Goal: Task Accomplishment & Management: Manage account settings

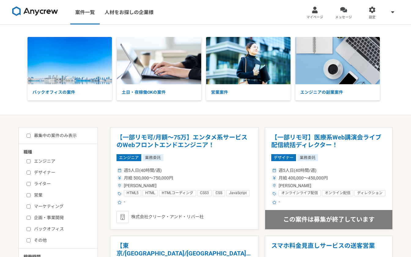
click at [8, 56] on div "バックオフィスの案件 土日・夜稼働OKの案件 営業案件 エンジニアの副業案件" at bounding box center [205, 70] width 411 height 66
click at [318, 12] on div at bounding box center [314, 9] width 7 height 7
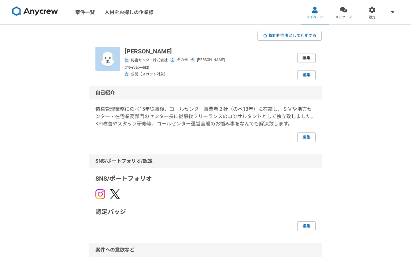
click at [307, 58] on link "編集" at bounding box center [306, 58] width 18 height 10
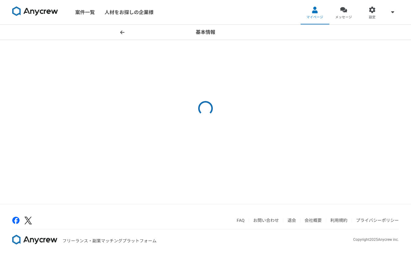
select select "8"
select select "13"
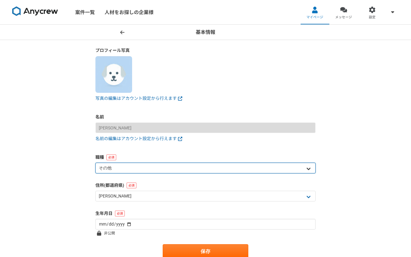
click at [310, 171] on select "エンジニア デザイナー ライター 営業 マーケティング 企画・事業開発 バックオフィス その他" at bounding box center [205, 168] width 220 height 11
click at [95, 163] on select "エンジニア デザイナー ライター 営業 マーケティング 企画・事業開発 バックオフィス その他" at bounding box center [205, 168] width 220 height 11
click at [180, 165] on select "エンジニア デザイナー ライター 営業 マーケティング 企画・事業開発 バックオフィス その他" at bounding box center [205, 168] width 220 height 11
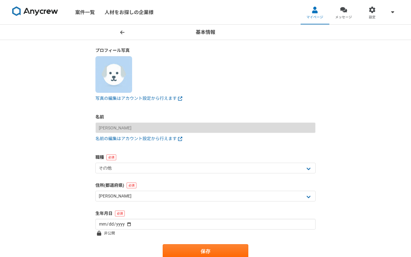
click at [384, 177] on div "基本情報 プロフィール写真 写真の編集はアカウント設定から行えます 名前 [PERSON_NAME] 名前の編集はアカウント設定から行えます 職種 エンジニア…" at bounding box center [205, 154] width 411 height 259
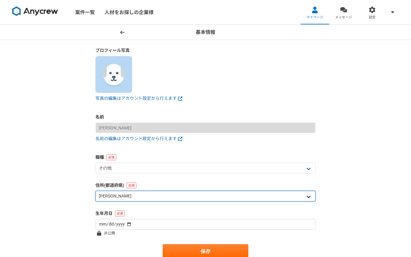
click at [176, 194] on select "北海道 [GEOGRAPHIC_DATA] [GEOGRAPHIC_DATA] [PERSON_NAME][GEOGRAPHIC_DATA] [PERSON_…" at bounding box center [205, 196] width 220 height 11
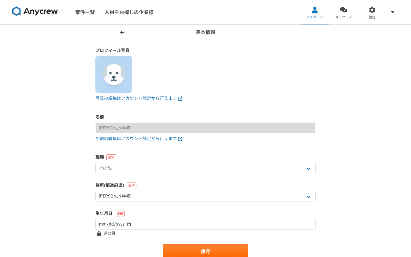
drag, startPoint x: 380, startPoint y: 132, endPoint x: 369, endPoint y: 131, distance: 10.8
click at [380, 133] on div "基本情報 プロフィール写真 写真の編集はアカウント設定から行えます 名前 [PERSON_NAME] 名前の編集はアカウント設定から行えます 職種 エンジニア…" at bounding box center [205, 154] width 411 height 259
click at [120, 29] on span at bounding box center [122, 32] width 7 height 7
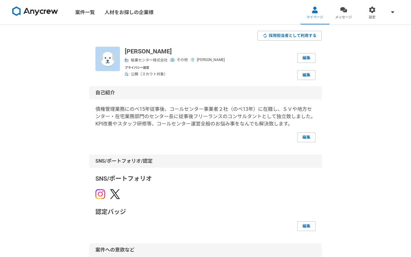
click at [127, 61] on img at bounding box center [127, 60] width 4 height 4
click at [301, 75] on link "編集" at bounding box center [306, 75] width 18 height 10
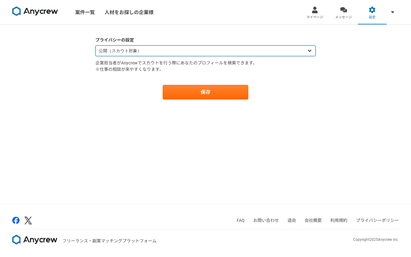
click at [130, 49] on select "公開（スカウト対象） 非公開（スカウト対象外）" at bounding box center [205, 51] width 220 height 11
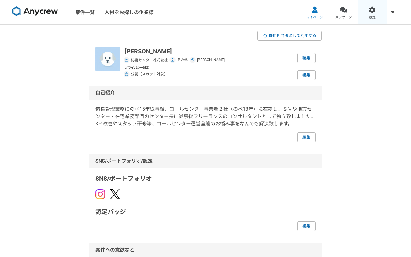
click at [369, 13] on div at bounding box center [372, 9] width 7 height 7
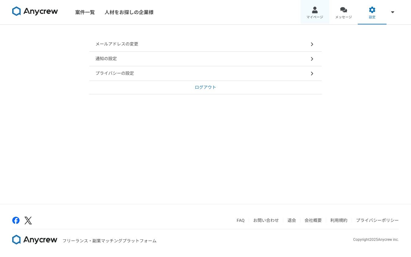
click at [310, 15] on span "マイページ" at bounding box center [314, 17] width 17 height 5
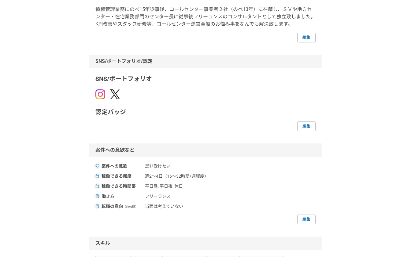
scroll to position [92, 0]
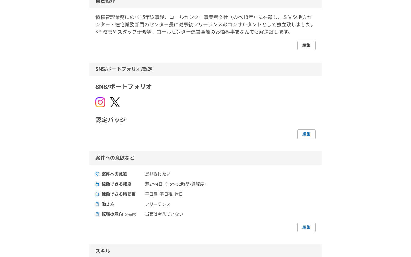
click at [308, 46] on link "編集" at bounding box center [306, 46] width 18 height 10
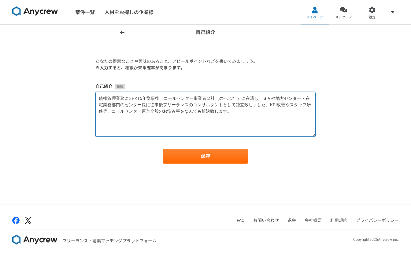
drag, startPoint x: 98, startPoint y: 98, endPoint x: 294, endPoint y: 137, distance: 199.6
click at [294, 137] on form "あなたの得意なことや興味のあること、アピールポイントなどを書いてみましょう。 ※入力すると、相談が来る確率が高まります。 自己紹介 債権管理業務にのべ15年従…" at bounding box center [205, 110] width 220 height 105
paste textarea "loremips「dolorsi」ametcons｜aDIPiscin 【elIT / seddoeiu】 「temporincidi…」utlaboreet…"
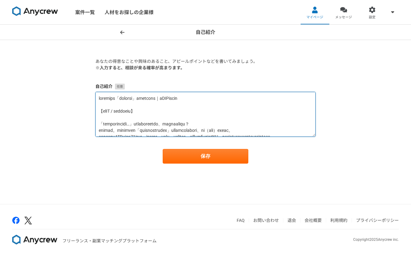
drag, startPoint x: 101, startPoint y: 116, endPoint x: 101, endPoint y: 106, distance: 10.4
click at [101, 106] on textarea at bounding box center [205, 114] width 220 height 45
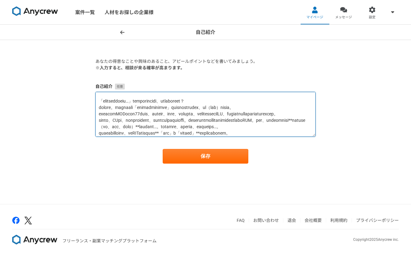
scroll to position [17, 0]
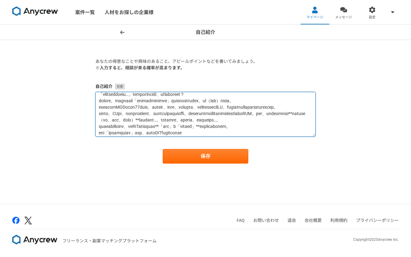
click at [269, 94] on textarea at bounding box center [205, 114] width 220 height 45
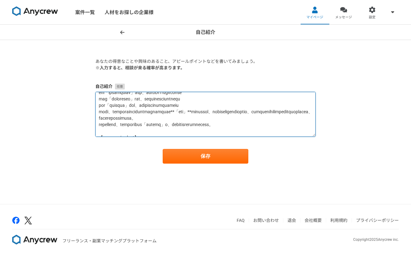
scroll to position [71, 0]
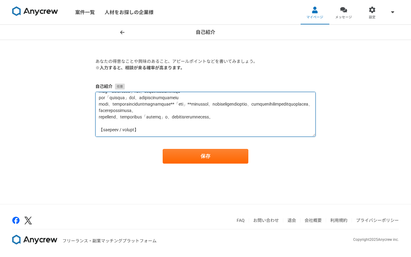
click at [98, 110] on textarea at bounding box center [205, 114] width 220 height 45
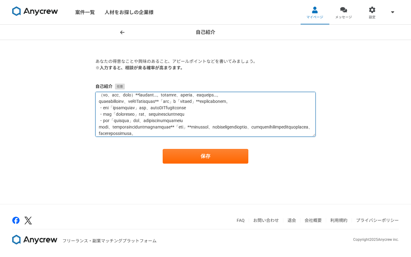
scroll to position [49, 0]
click at [267, 112] on textarea at bounding box center [205, 114] width 220 height 45
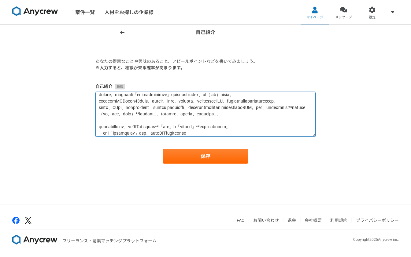
scroll to position [44, 0]
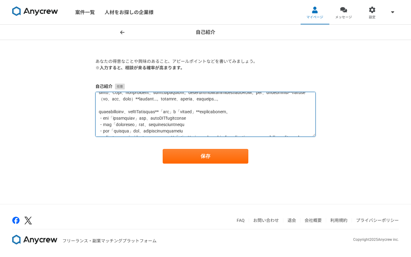
click at [246, 111] on textarea at bounding box center [205, 114] width 220 height 45
click at [115, 117] on textarea at bounding box center [205, 114] width 220 height 45
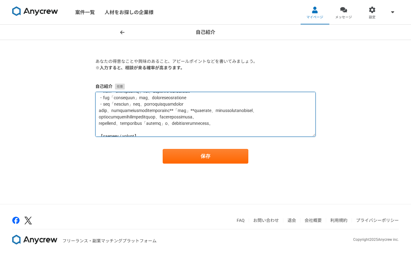
scroll to position [71, 0]
click at [214, 103] on textarea at bounding box center [205, 114] width 220 height 45
click at [272, 104] on textarea at bounding box center [205, 114] width 220 height 45
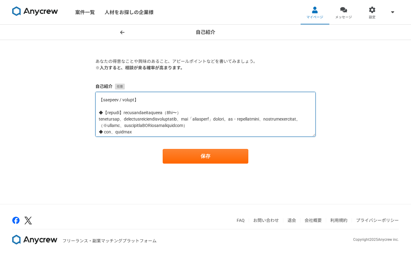
scroll to position [109, 0]
click at [231, 99] on textarea at bounding box center [205, 114] width 220 height 45
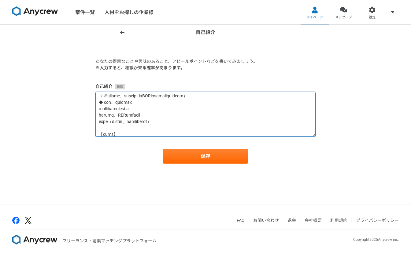
scroll to position [139, 0]
click at [98, 115] on textarea at bounding box center [205, 114] width 220 height 45
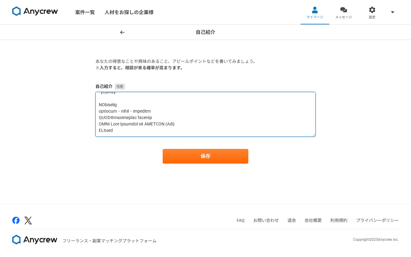
scroll to position [211, 0]
click at [97, 106] on textarea at bounding box center [205, 114] width 220 height 45
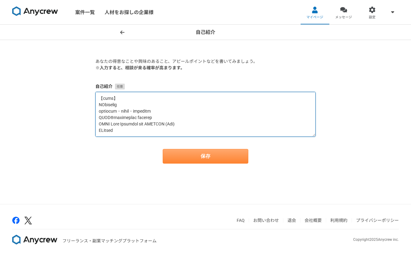
type textarea "loremips「dolorsi」ametcons｜aDIPiscin 「elitseddoeiu…」temporincidi、utlaboreet？ dol…"
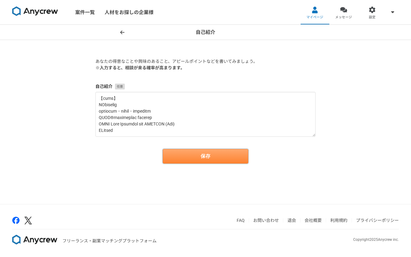
click at [201, 152] on button "保存" at bounding box center [206, 156] width 86 height 15
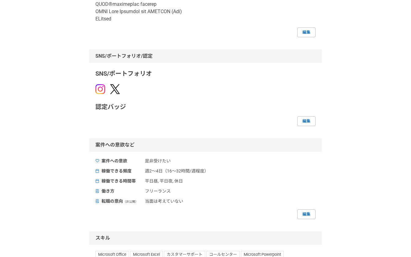
scroll to position [404, 0]
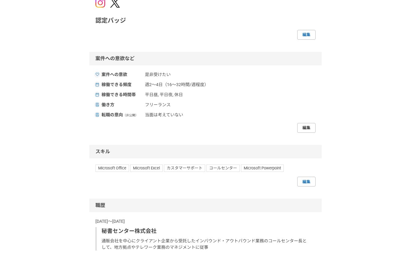
click at [303, 133] on link "編集" at bounding box center [306, 128] width 18 height 10
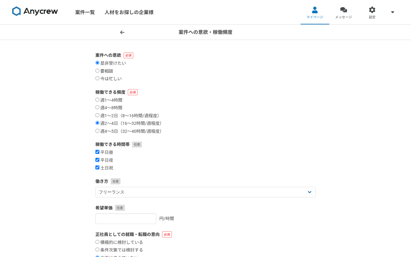
click at [98, 71] on input "要相談" at bounding box center [97, 71] width 4 height 4
radio input "true"
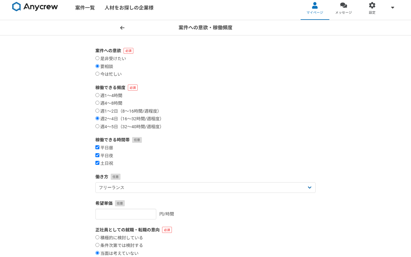
scroll to position [9, 0]
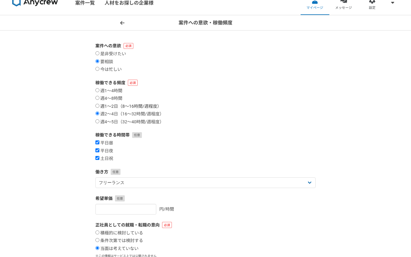
click at [97, 105] on input "週1〜2日（8〜16時間/週程度）" at bounding box center [97, 106] width 4 height 4
radio input "true"
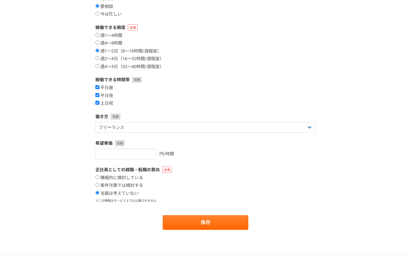
scroll to position [66, 0]
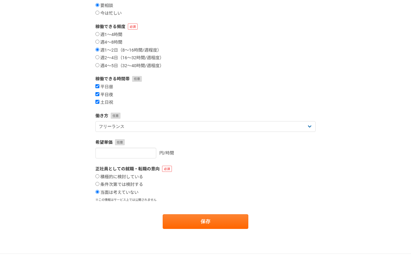
click at [98, 93] on input "平日夜" at bounding box center [97, 94] width 4 height 4
checkbox input "false"
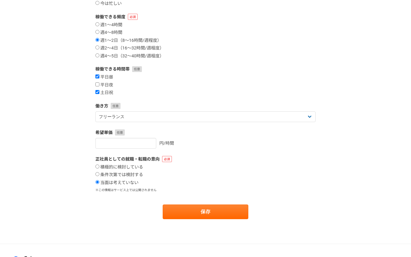
scroll to position [76, 0]
click at [137, 142] on input "number" at bounding box center [125, 143] width 61 height 11
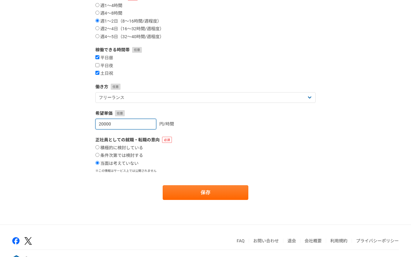
scroll to position [97, 0]
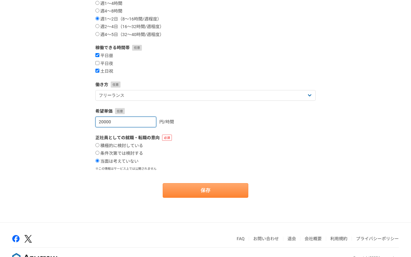
type input "20000"
click at [199, 188] on button "保存" at bounding box center [206, 190] width 86 height 15
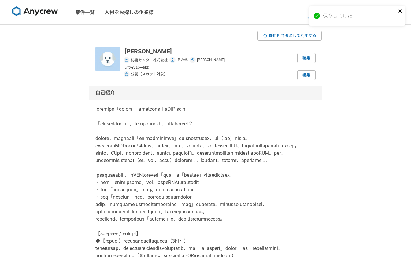
click at [401, 11] on icon "close" at bounding box center [400, 11] width 4 height 5
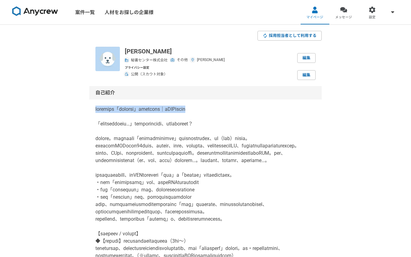
click at [127, 58] on img at bounding box center [127, 60] width 4 height 4
click at [113, 60] on img at bounding box center [107, 59] width 24 height 24
click at [133, 50] on p "[PERSON_NAME]" at bounding box center [175, 51] width 100 height 9
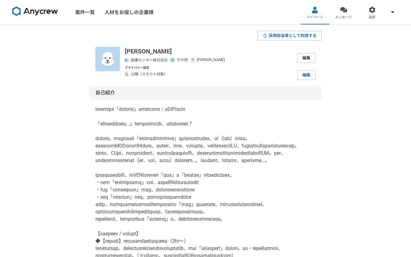
click at [303, 56] on link "編集" at bounding box center [306, 58] width 18 height 10
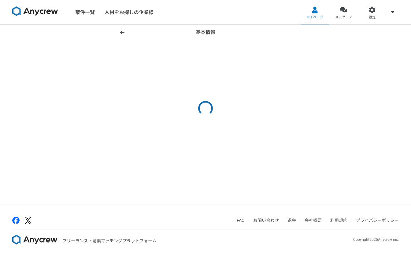
select select "8"
select select "13"
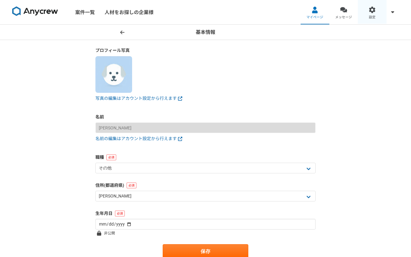
click at [366, 13] on link "設定" at bounding box center [372, 12] width 29 height 24
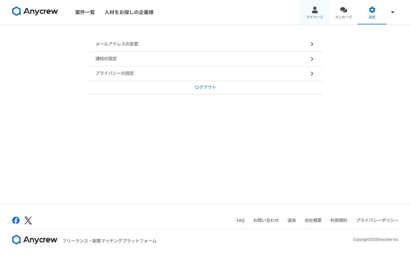
click at [306, 9] on link "マイページ" at bounding box center [314, 12] width 29 height 24
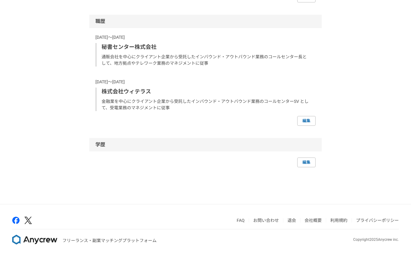
scroll to position [634, 0]
click at [301, 126] on link "編集" at bounding box center [306, 121] width 18 height 10
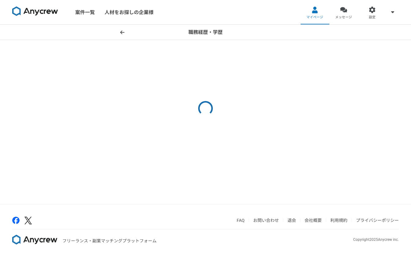
select select "2016"
select select "2023"
select select "2006"
select select "2013"
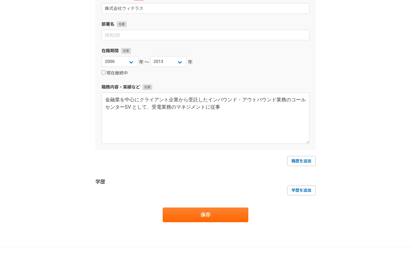
scroll to position [266, 0]
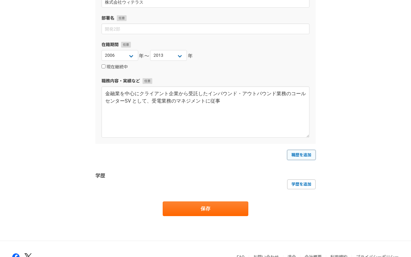
click at [302, 154] on link "職歴を追加" at bounding box center [301, 155] width 28 height 10
select select
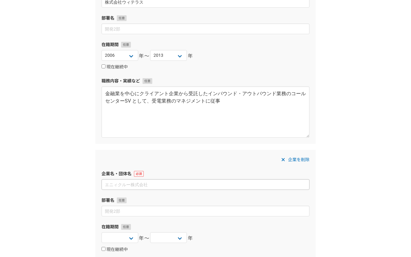
click at [128, 183] on input at bounding box center [205, 184] width 208 height 11
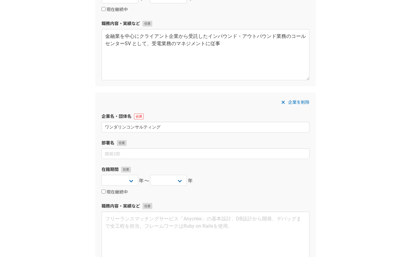
scroll to position [366, 0]
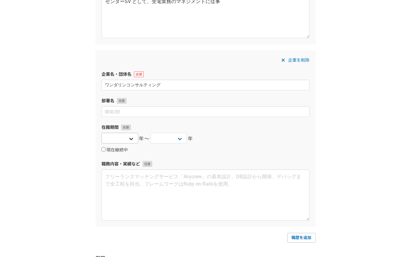
type input "ワンダリンコンサルティング"
click at [132, 139] on select "[DATE] [DATE] [DATE] [DATE] [DATE] [DATE] [DATE] [DATE] [DATE] [DATE] [DATE] [D…" at bounding box center [119, 138] width 37 height 11
select select "2024"
click at [101, 133] on select "[DATE] [DATE] [DATE] [DATE] [DATE] [DATE] [DATE] [DATE] [DATE] [DATE] [DATE] [D…" at bounding box center [119, 138] width 37 height 11
click at [180, 141] on select "[DATE] [DATE] [DATE] [DATE] [DATE] [DATE] [DATE] [DATE] [DATE] [DATE] [DATE] [D…" at bounding box center [168, 138] width 37 height 11
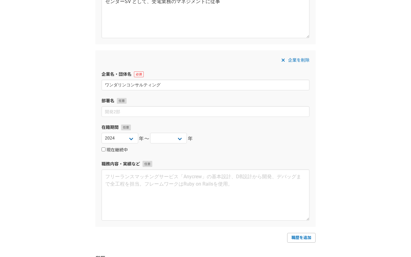
click at [102, 150] on input "現在継続中" at bounding box center [103, 150] width 4 height 4
checkbox input "true"
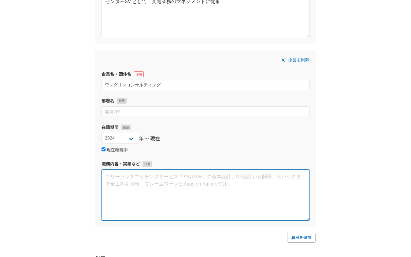
click at [140, 182] on textarea at bounding box center [205, 195] width 208 height 51
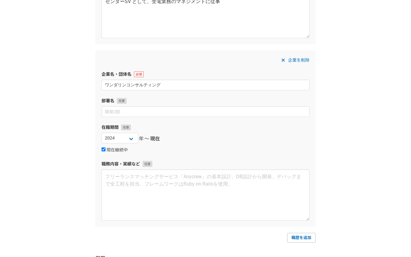
drag, startPoint x: 32, startPoint y: 144, endPoint x: 50, endPoint y: 157, distance: 21.9
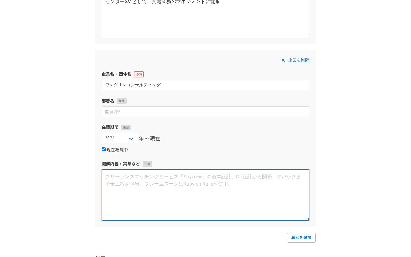
click at [118, 180] on textarea at bounding box center [205, 195] width 208 height 51
paste textarea "コールセンターの「新人離職コスト」を削減する専門家"
type textarea "コールセンターの「新人離職コスト」を削減する専門家（フリーランス）"
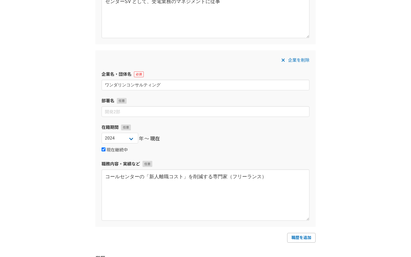
click at [306, 235] on link "職歴を追加" at bounding box center [301, 238] width 28 height 10
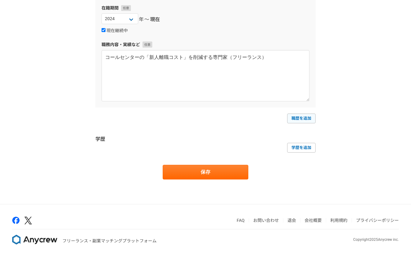
select select
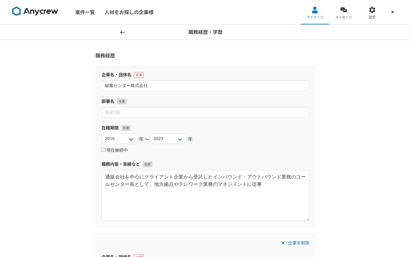
scroll to position [668, 0]
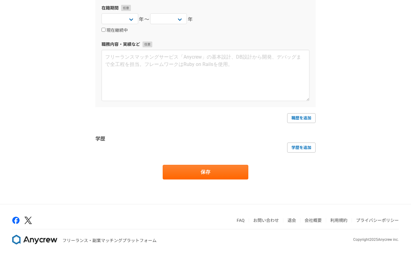
click at [194, 178] on button "保存" at bounding box center [206, 172] width 86 height 15
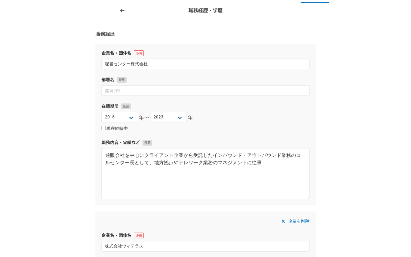
scroll to position [0, 0]
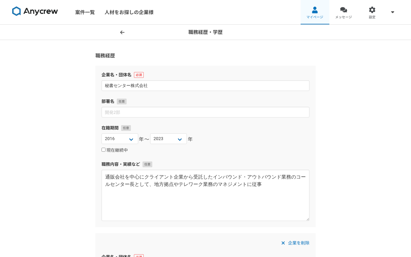
click at [321, 13] on link "マイページ" at bounding box center [314, 12] width 29 height 24
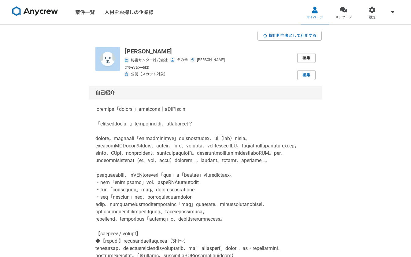
click at [302, 58] on link "編集" at bounding box center [306, 58] width 18 height 10
select select "13"
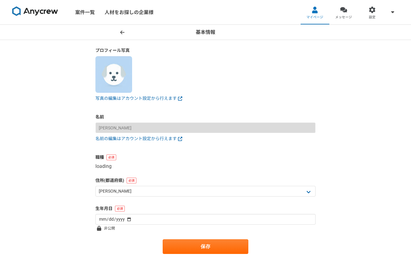
select select "8"
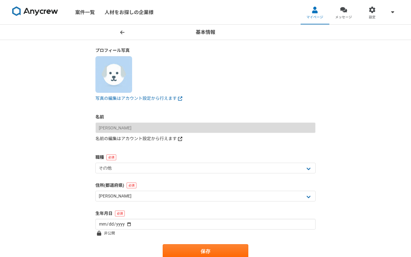
click at [144, 140] on link "名前の編集はアカウント設定から行えます" at bounding box center [205, 139] width 220 height 6
click at [38, 11] on img at bounding box center [35, 11] width 46 height 10
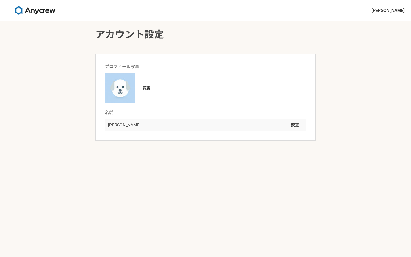
click at [19, 10] on img at bounding box center [35, 10] width 46 height 9
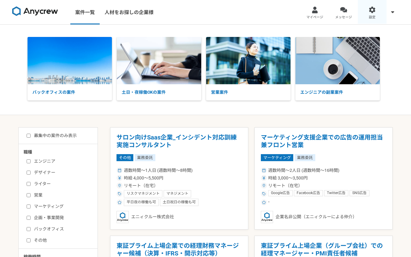
click at [370, 9] on div at bounding box center [372, 9] width 7 height 7
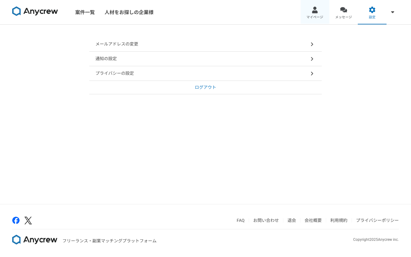
click at [319, 11] on link "マイページ" at bounding box center [314, 12] width 29 height 24
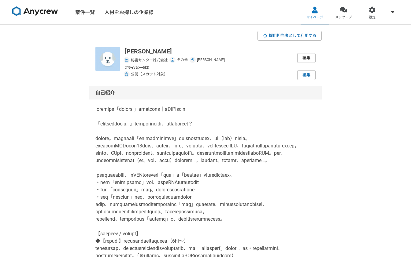
click at [307, 57] on link "編集" at bounding box center [306, 58] width 18 height 10
select select "8"
select select "13"
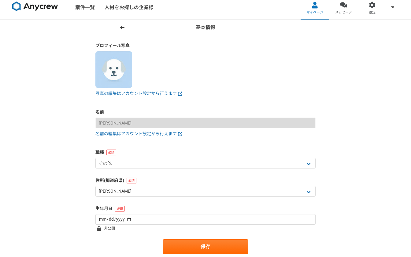
scroll to position [5, 0]
click at [324, 10] on link "マイページ" at bounding box center [314, 7] width 29 height 24
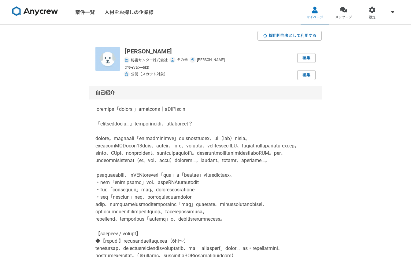
click at [126, 61] on img at bounding box center [127, 60] width 4 height 4
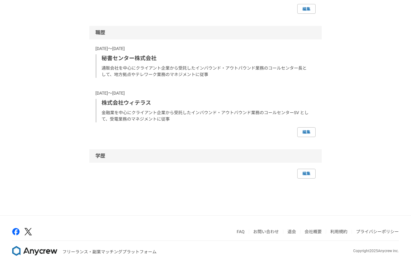
scroll to position [592, 0]
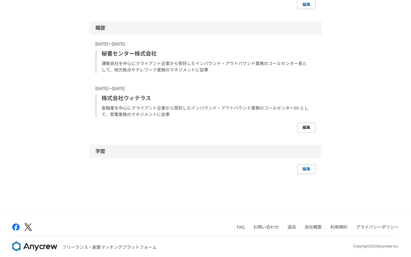
click at [306, 133] on link "編集" at bounding box center [306, 128] width 18 height 10
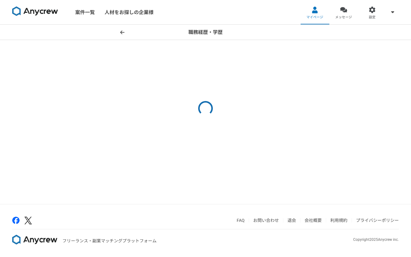
select select "2016"
select select "2023"
select select "2006"
select select "2013"
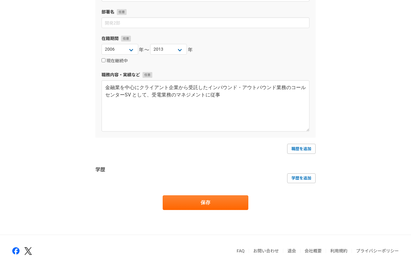
scroll to position [303, 0]
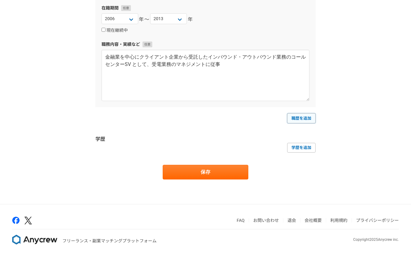
click at [301, 117] on link "職歴を追加" at bounding box center [301, 118] width 28 height 10
select select
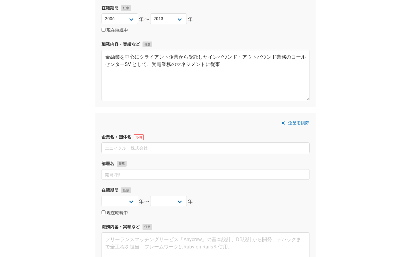
click at [123, 149] on input at bounding box center [205, 148] width 208 height 11
type input "ワンダリンコンサルティング"
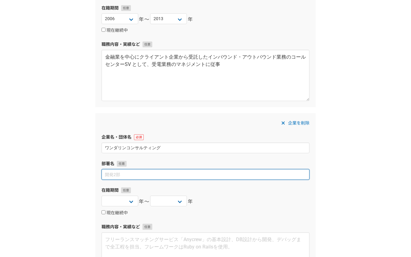
click at [134, 175] on input at bounding box center [205, 174] width 208 height 11
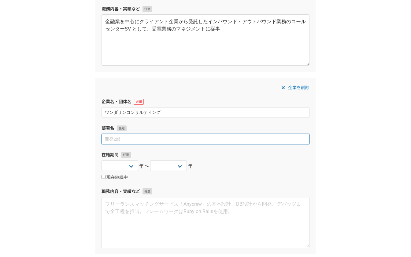
scroll to position [340, 0]
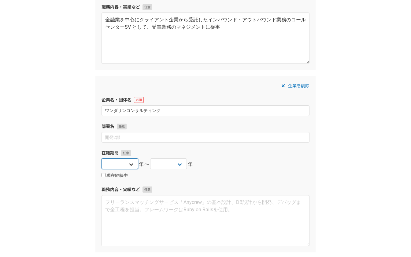
click at [130, 169] on select "[DATE] [DATE] [DATE] [DATE] [DATE] [DATE] [DATE] [DATE] [DATE] [DATE] [DATE] [D…" at bounding box center [119, 164] width 37 height 11
select select "2024"
click at [101, 159] on select "[DATE] [DATE] [DATE] [DATE] [DATE] [DATE] [DATE] [DATE] [DATE] [DATE] [DATE] [D…" at bounding box center [119, 164] width 37 height 11
click at [108, 175] on label "現在継続中" at bounding box center [114, 176] width 26 height 6
click at [105, 175] on input "現在継続中" at bounding box center [103, 175] width 4 height 4
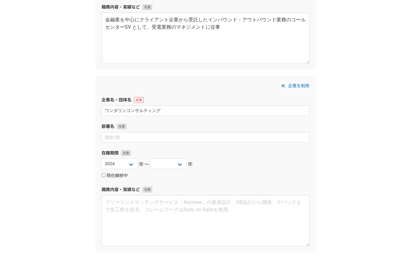
checkbox input "true"
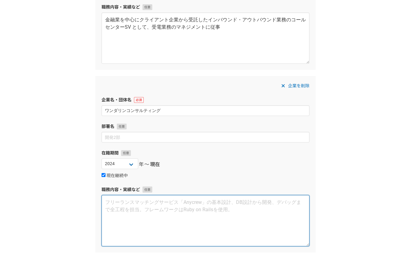
click at [111, 204] on textarea at bounding box center [205, 220] width 208 height 51
paste textarea "コールセンターの「新人離職コスト」を削減する専門家"
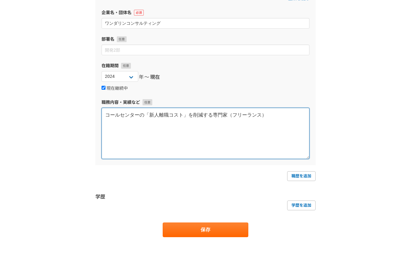
scroll to position [432, 0]
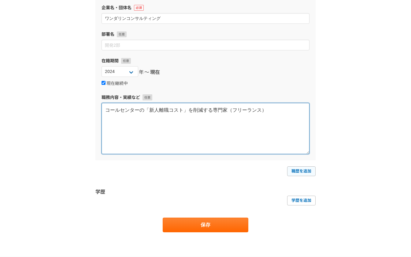
type textarea "コールセンターの「新人離職コスト」を削減する専門家（フリーランス）"
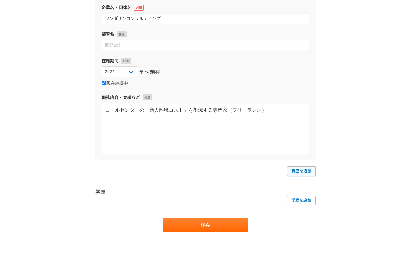
click at [299, 172] on link "職歴を追加" at bounding box center [301, 172] width 28 height 10
select select
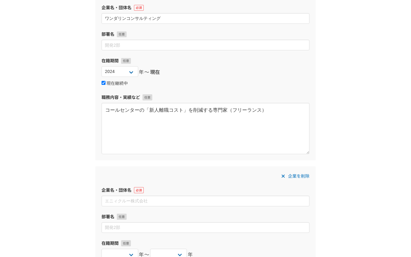
click at [288, 177] on span "企業を削除" at bounding box center [298, 176] width 21 height 7
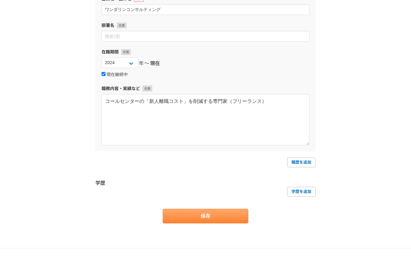
scroll to position [442, 0]
click at [204, 213] on button "保存" at bounding box center [206, 215] width 86 height 15
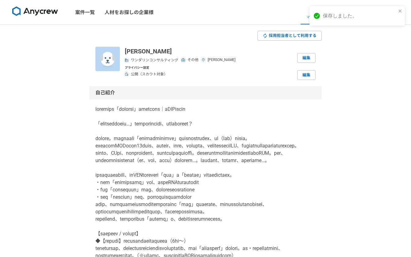
click at [18, 10] on img at bounding box center [35, 11] width 46 height 10
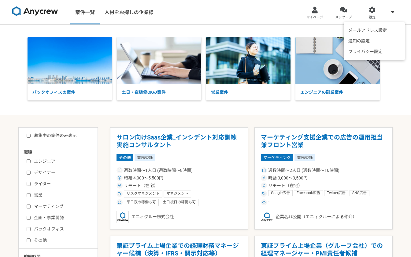
click at [392, 14] on icon at bounding box center [392, 11] width 3 height 5
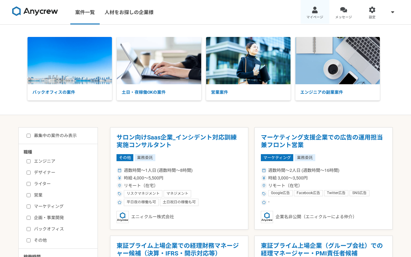
click at [315, 14] on link "マイページ" at bounding box center [314, 12] width 29 height 24
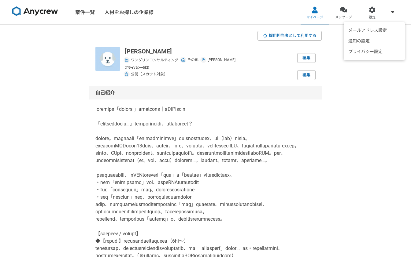
click at [390, 12] on span at bounding box center [392, 11] width 7 height 7
click at [313, 13] on link "マイページ" at bounding box center [314, 12] width 29 height 24
click at [367, 11] on link "設定" at bounding box center [372, 12] width 29 height 24
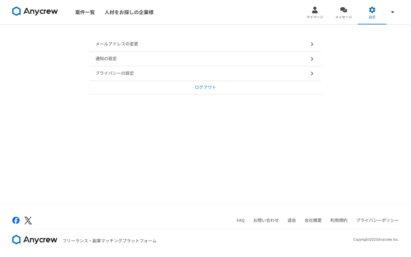
click at [199, 86] on p "ログアウト" at bounding box center [205, 87] width 21 height 6
